Goal: Check status: Check status

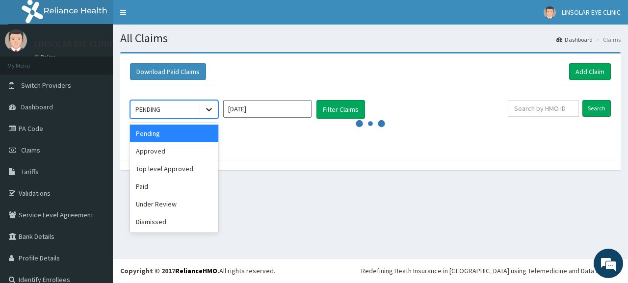
click at [210, 113] on icon at bounding box center [209, 110] width 10 height 10
click at [186, 136] on div "Pending" at bounding box center [174, 134] width 88 height 18
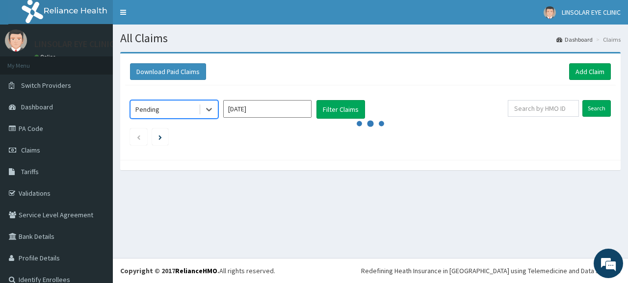
click at [286, 112] on input "[DATE]" at bounding box center [267, 109] width 88 height 18
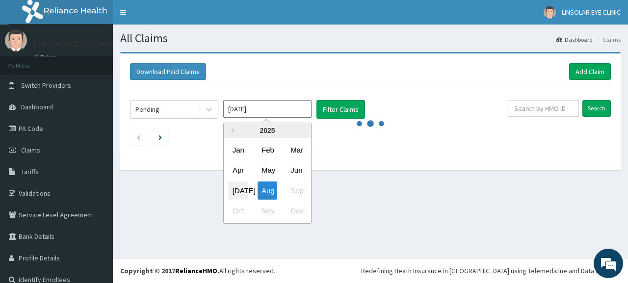
click at [237, 186] on div "[DATE]" at bounding box center [239, 191] width 20 height 18
type input "[DATE]"
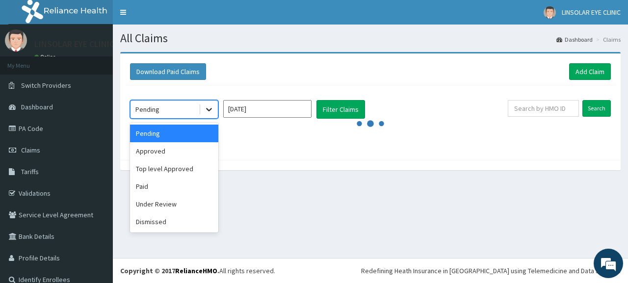
click at [205, 110] on icon at bounding box center [209, 110] width 10 height 10
click at [177, 152] on div "Approved" at bounding box center [174, 151] width 88 height 18
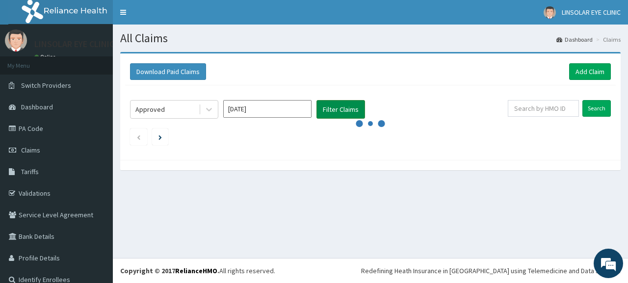
click at [335, 103] on button "Filter Claims" at bounding box center [340, 109] width 49 height 19
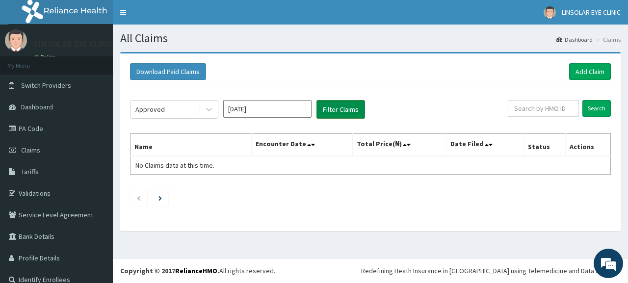
click at [339, 109] on button "Filter Claims" at bounding box center [340, 109] width 49 height 19
click at [209, 113] on icon at bounding box center [209, 110] width 10 height 10
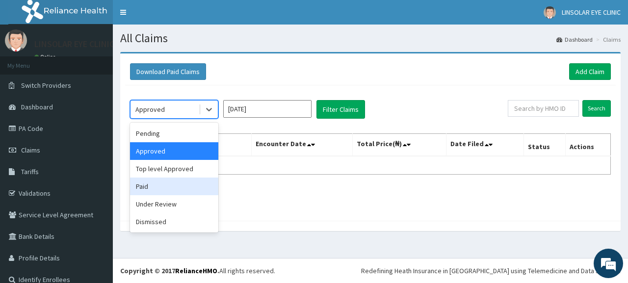
click at [164, 187] on div "Paid" at bounding box center [174, 187] width 88 height 18
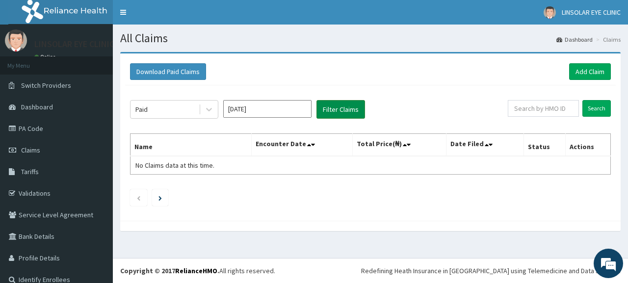
click at [321, 111] on button "Filter Claims" at bounding box center [340, 109] width 49 height 19
click at [210, 107] on icon at bounding box center [209, 110] width 10 height 10
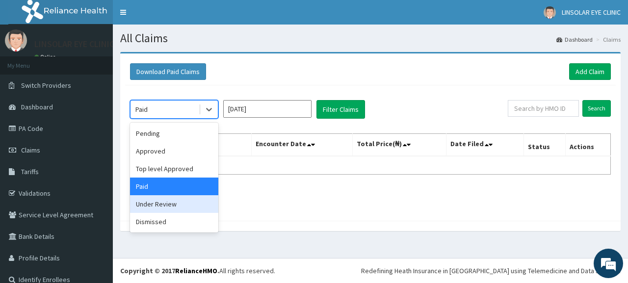
click at [175, 207] on div "Under Review" at bounding box center [174, 204] width 88 height 18
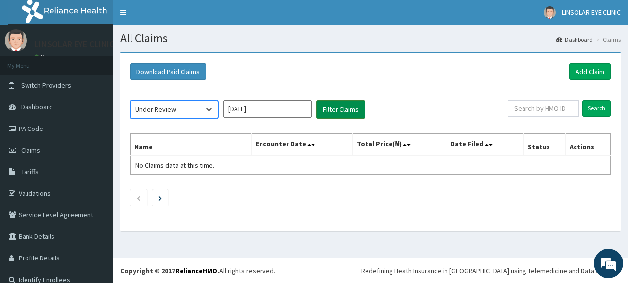
click at [349, 113] on button "Filter Claims" at bounding box center [340, 109] width 49 height 19
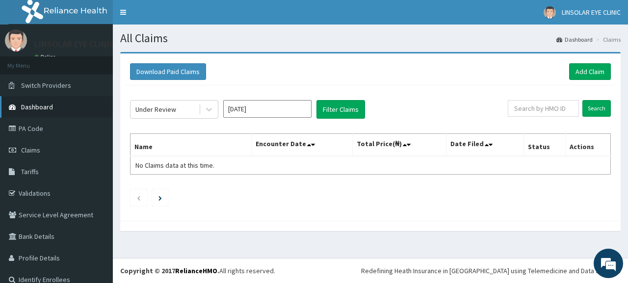
click at [40, 103] on span "Dashboard" at bounding box center [37, 107] width 32 height 9
